Goal: Information Seeking & Learning: Check status

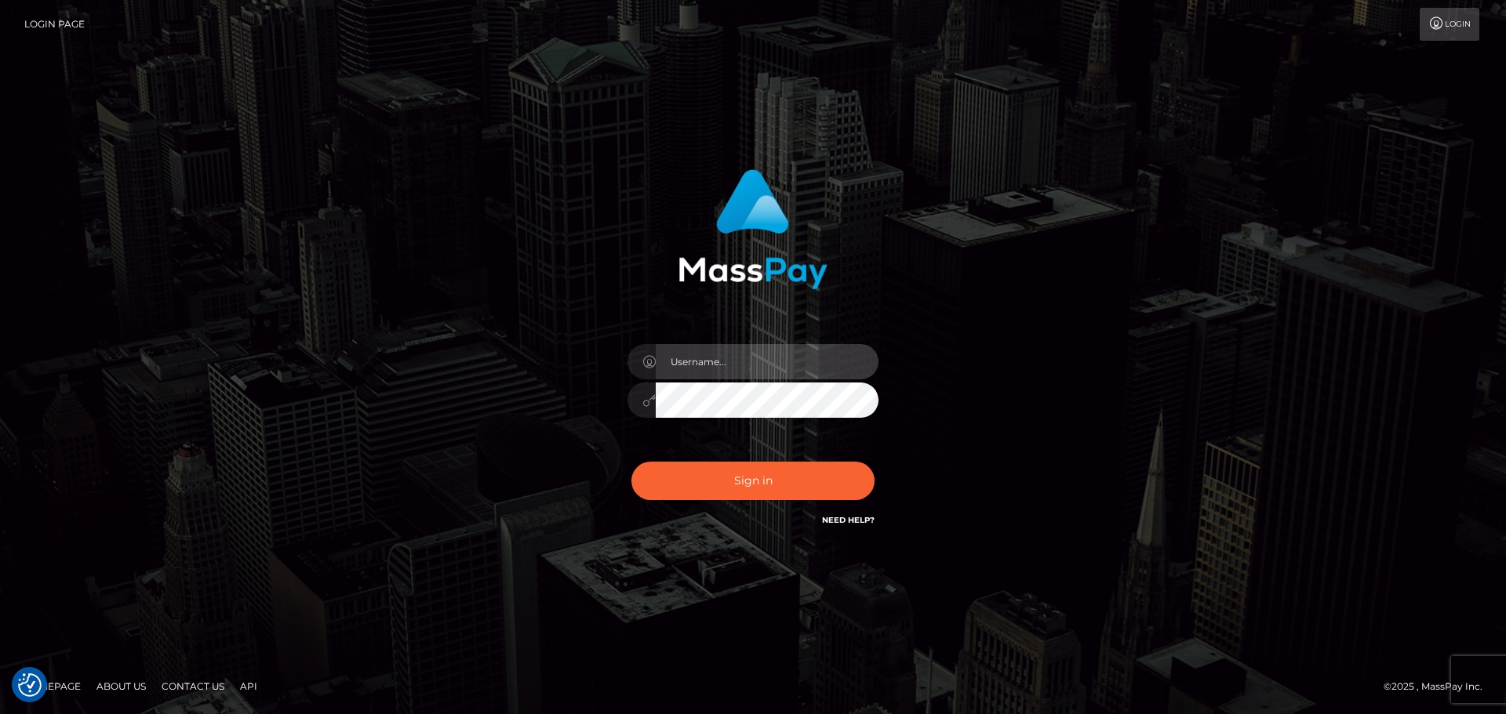
click at [755, 371] on input "text" at bounding box center [767, 361] width 223 height 35
type input "carly.throne"
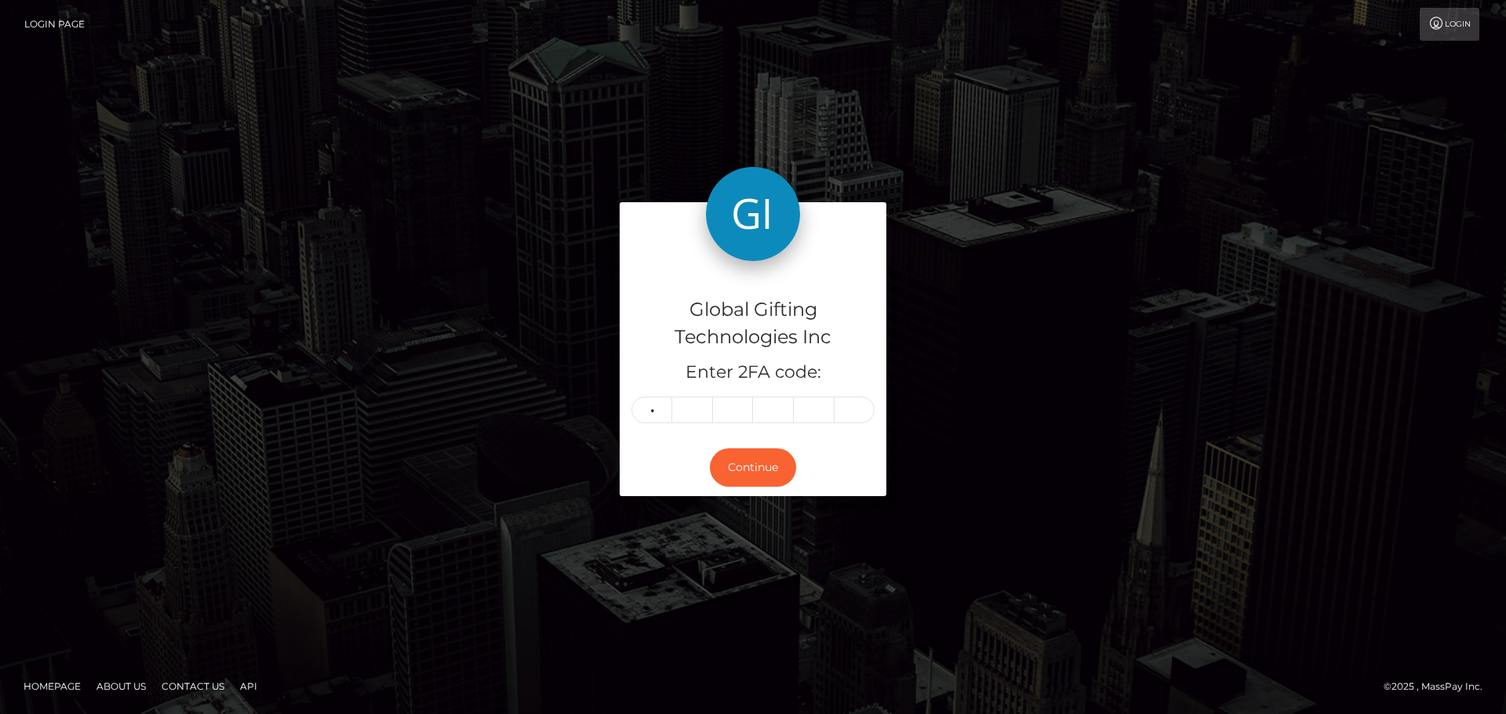
type input "2"
type input "9"
type input "8"
type input "3"
type input "5"
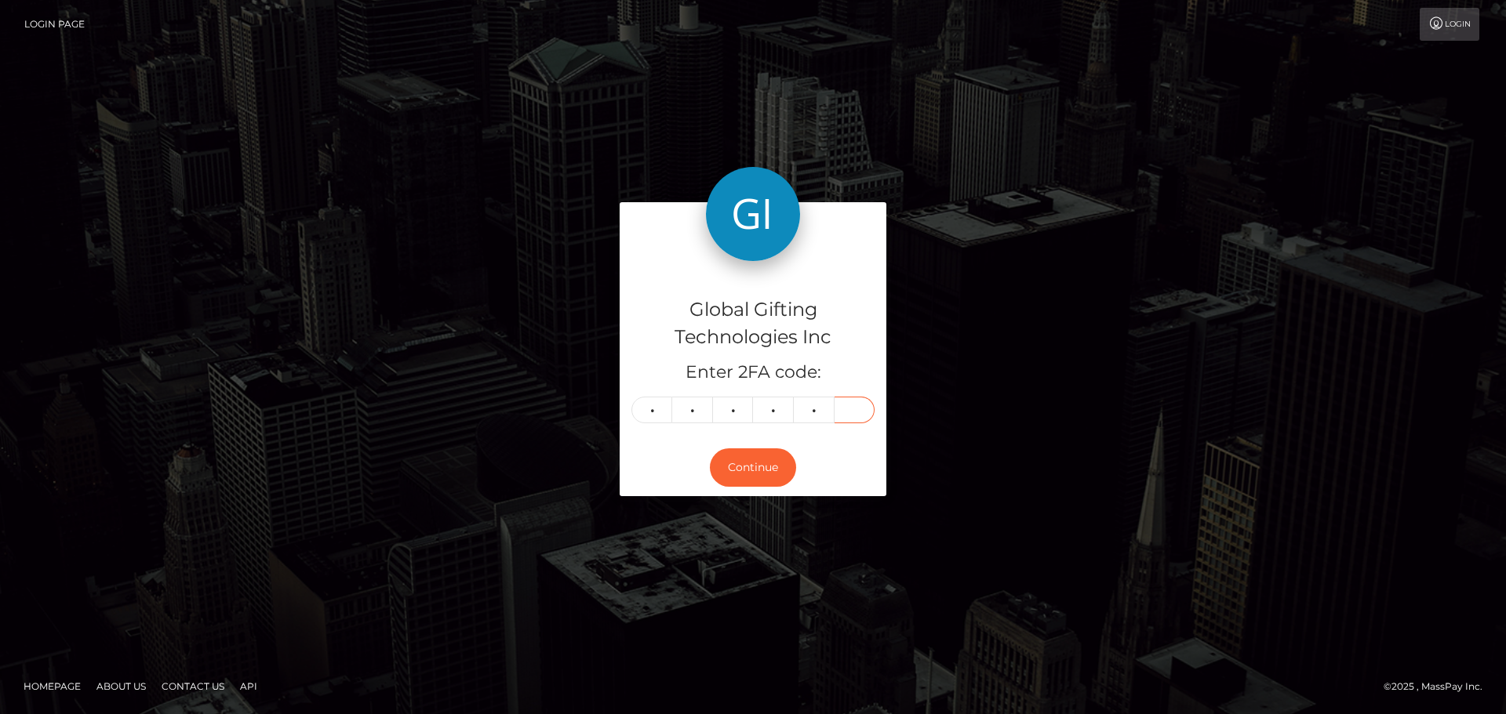
type input "4"
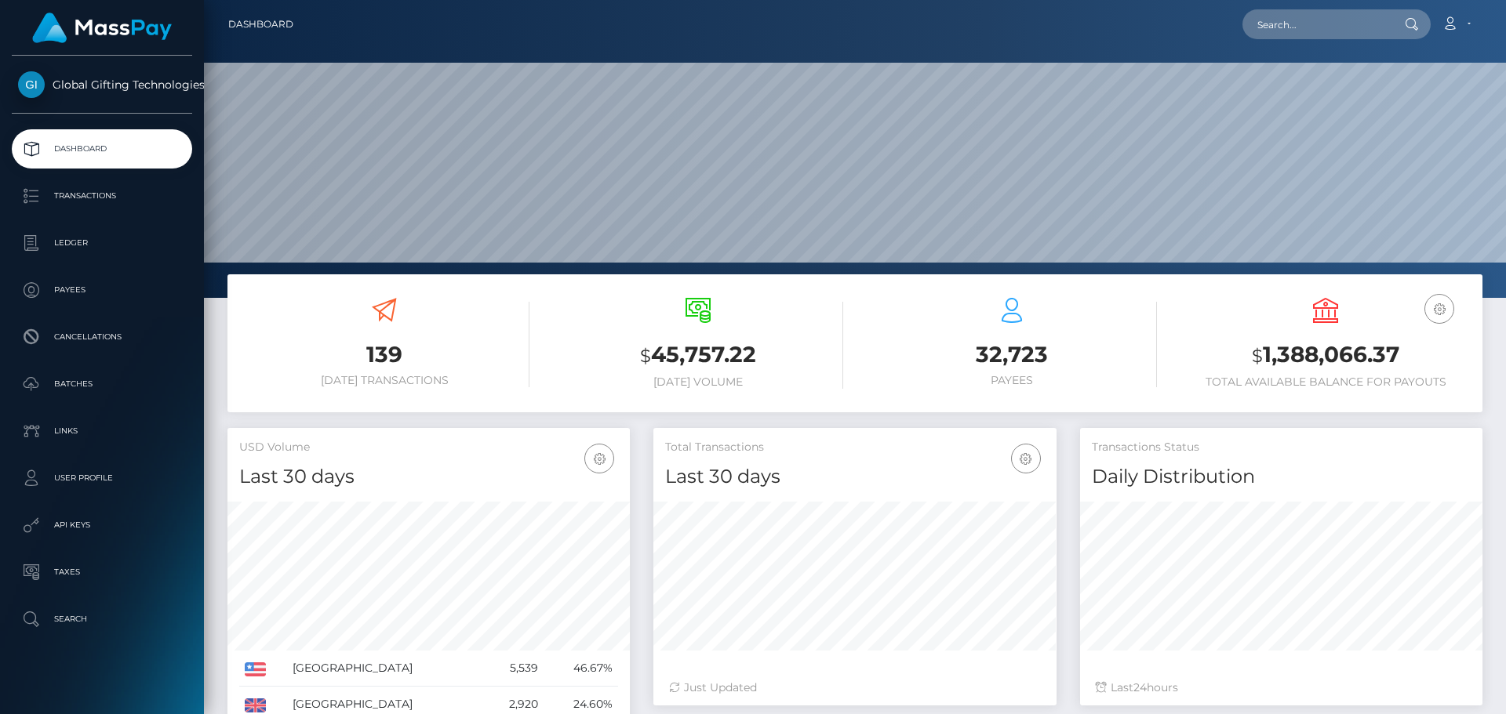
scroll to position [278, 403]
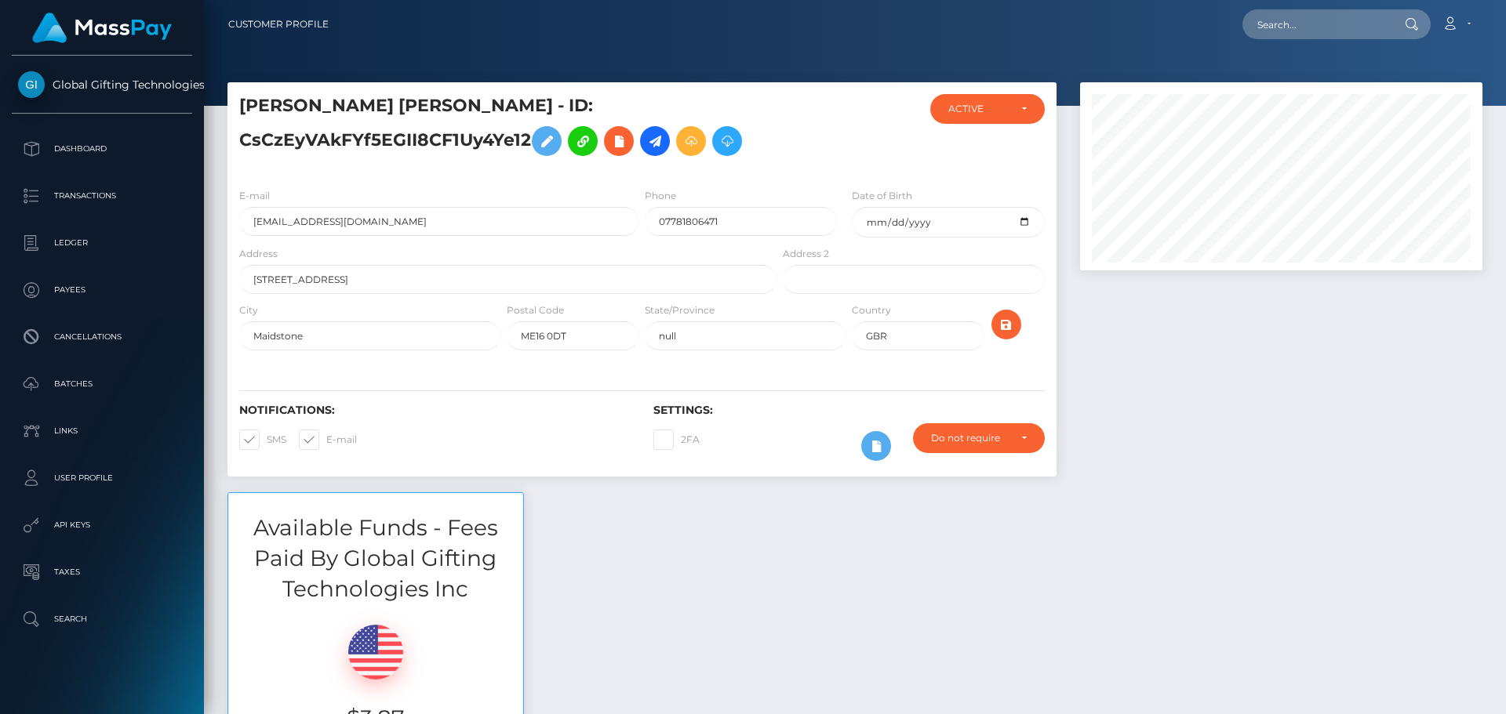
scroll to position [188, 403]
click at [1215, 324] on div at bounding box center [1281, 287] width 426 height 410
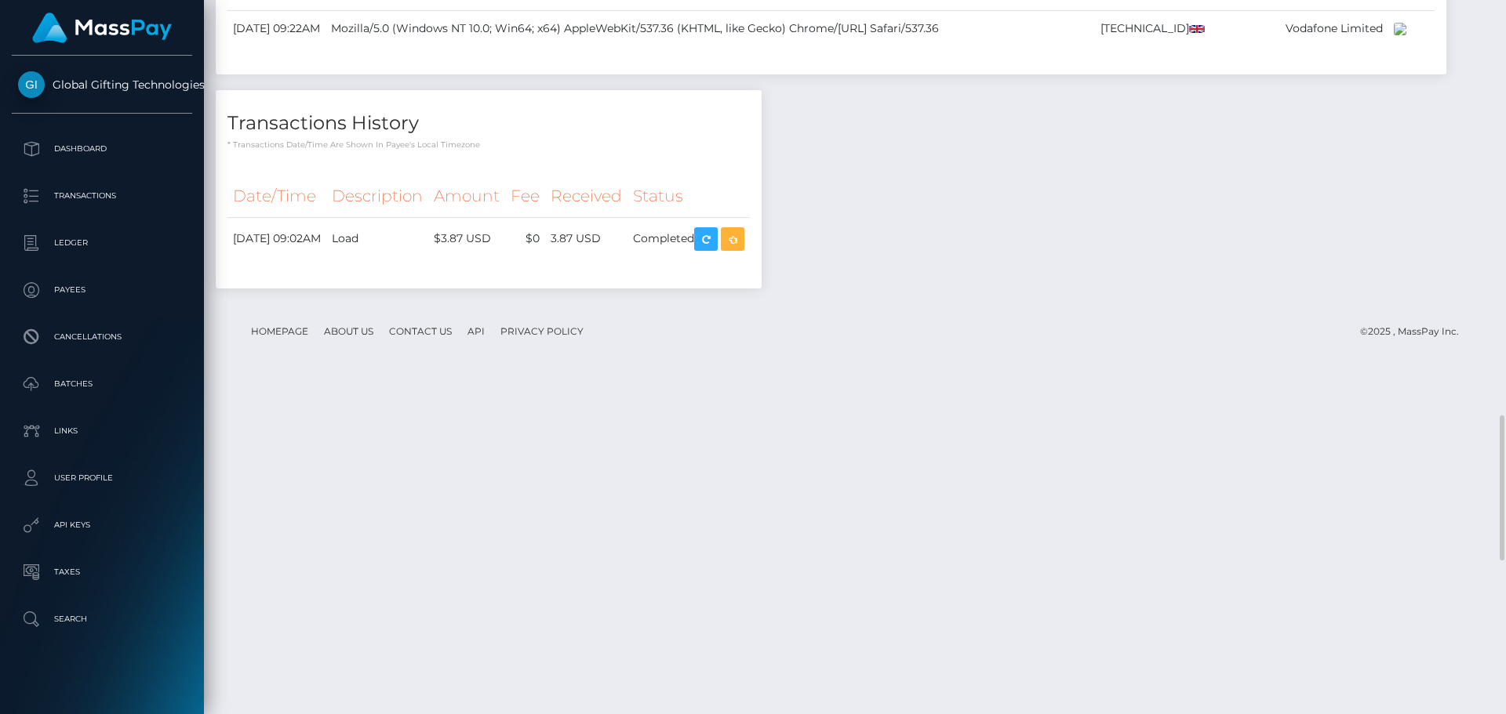
scroll to position [2788, 0]
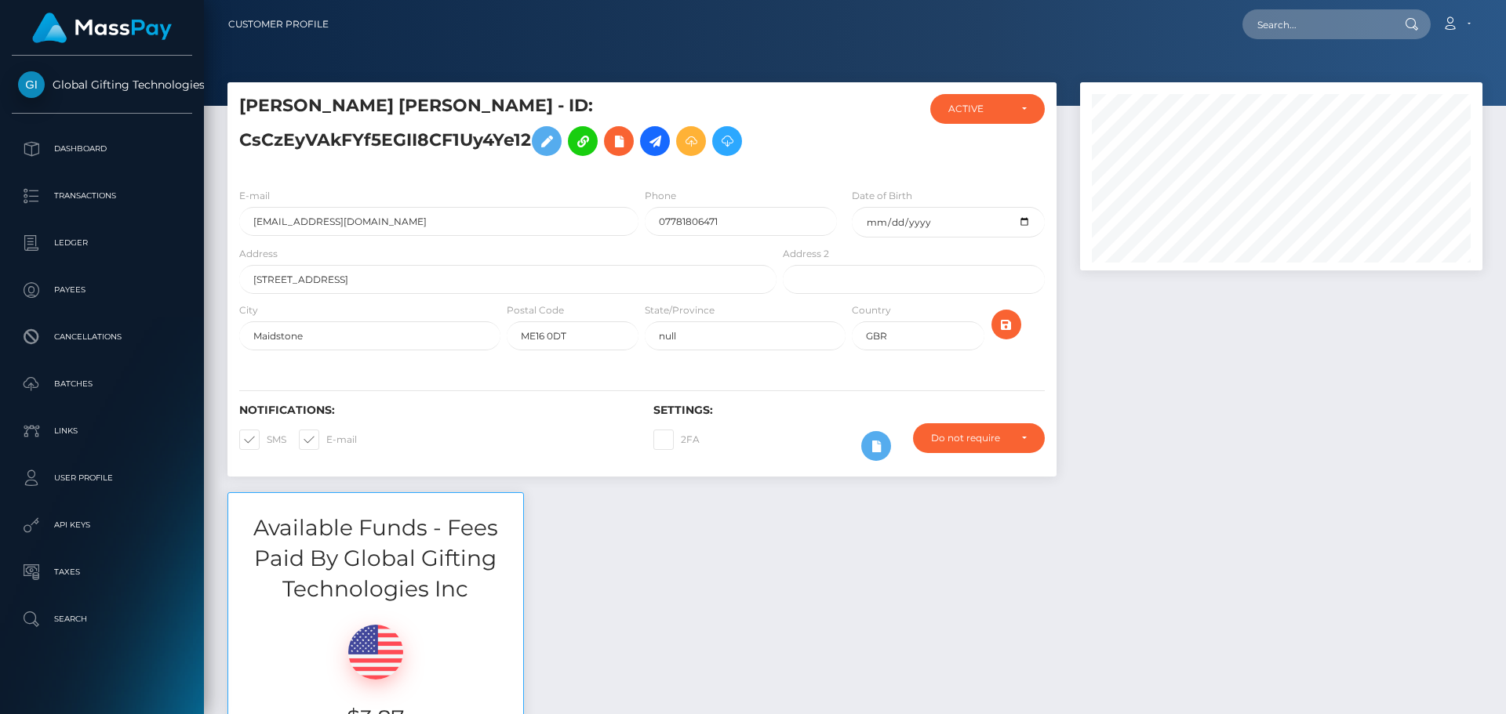
scroll to position [188, 403]
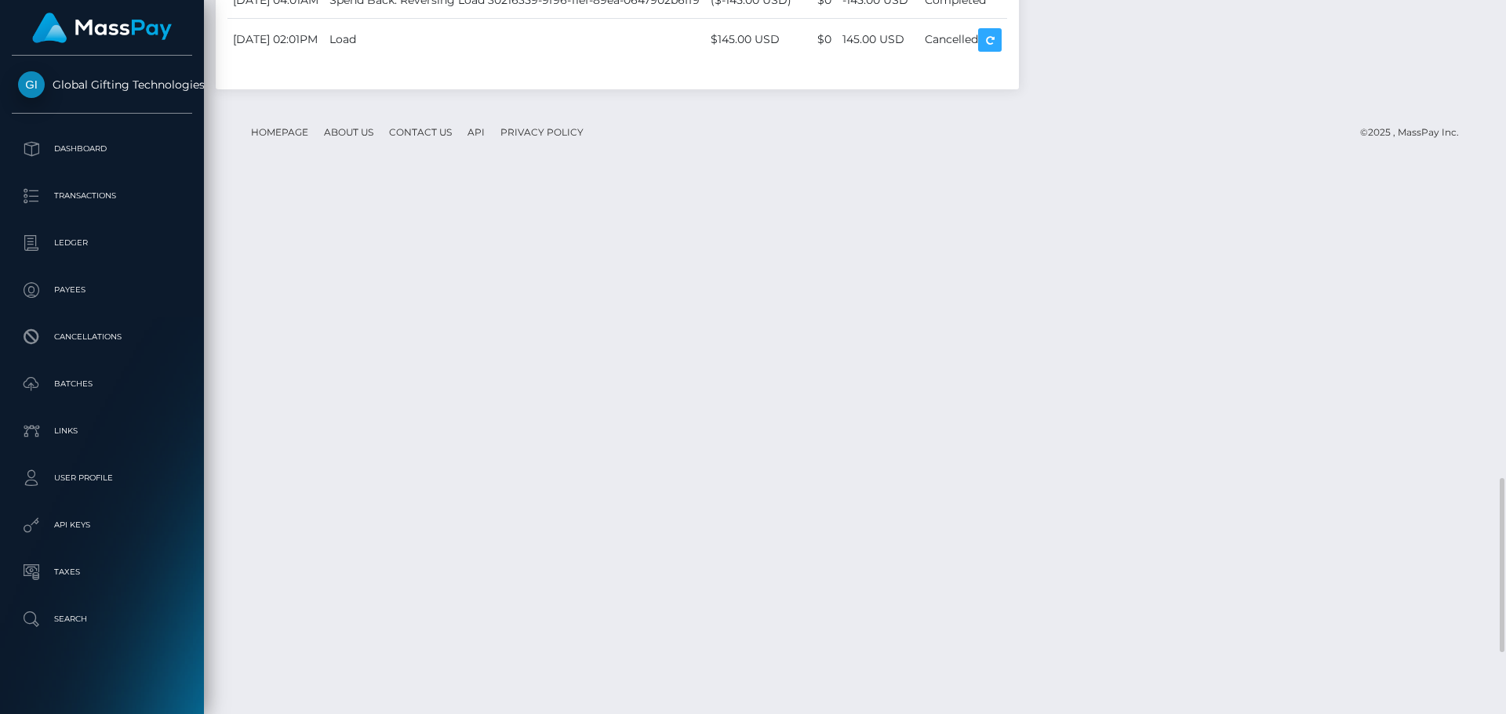
scroll to position [2211, 0]
